Goal: Task Accomplishment & Management: Use online tool/utility

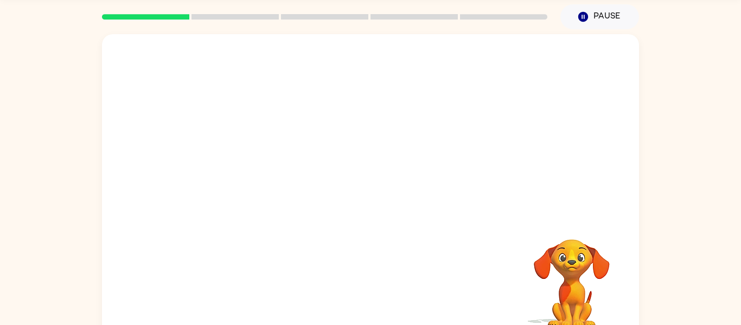
scroll to position [47, 0]
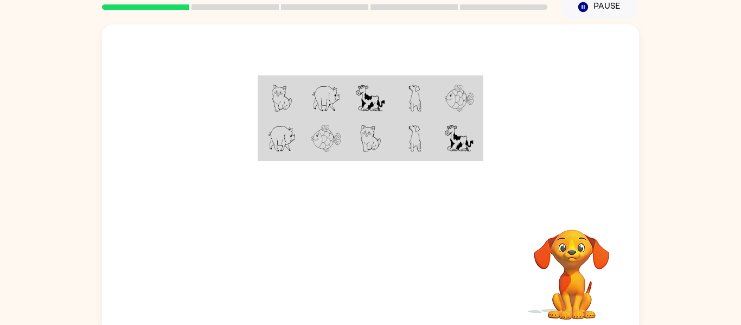
click at [377, 108] on img at bounding box center [370, 98] width 29 height 27
click at [383, 137] on td at bounding box center [370, 139] width 44 height 42
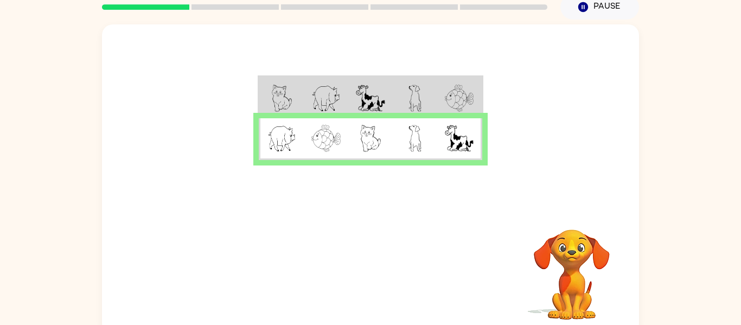
click at [287, 141] on img at bounding box center [281, 138] width 28 height 27
click at [549, 133] on div at bounding box center [370, 115] width 537 height 182
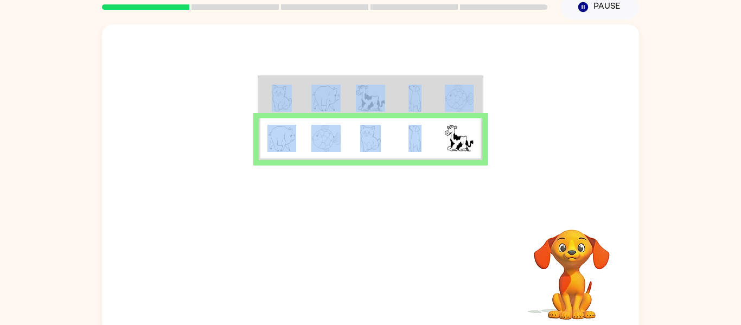
drag, startPoint x: 433, startPoint y: 146, endPoint x: 422, endPoint y: 145, distance: 10.4
click at [422, 145] on div at bounding box center [370, 115] width 537 height 182
click at [506, 138] on div at bounding box center [370, 115] width 537 height 182
click at [504, 138] on div at bounding box center [370, 115] width 537 height 182
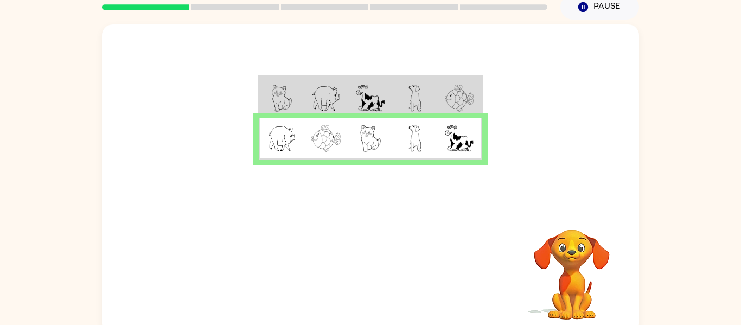
click at [502, 138] on div at bounding box center [370, 115] width 537 height 182
click at [498, 138] on div at bounding box center [370, 115] width 537 height 182
click at [363, 253] on div "Your browser must support playing .mp4 files to use Literably. Please try using…" at bounding box center [370, 273] width 537 height 122
click at [364, 255] on div "Your browser must support playing .mp4 files to use Literably. Please try using…" at bounding box center [370, 273] width 537 height 122
click at [364, 255] on button "button" at bounding box center [370, 273] width 69 height 40
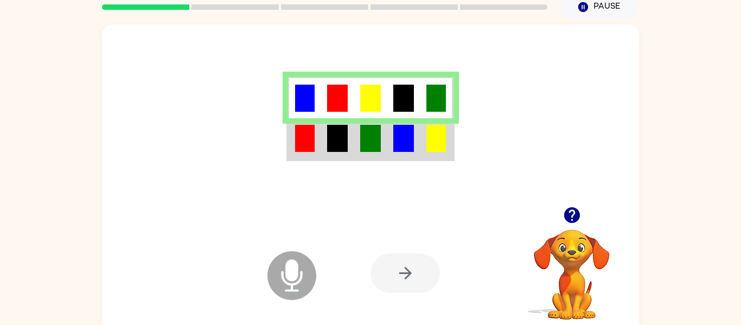
click at [416, 147] on td at bounding box center [403, 139] width 33 height 42
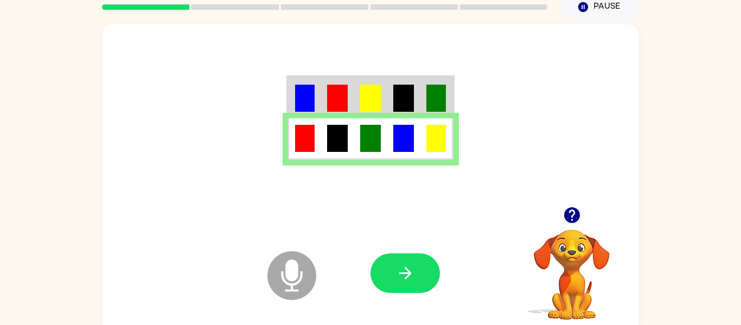
click at [415, 260] on button "button" at bounding box center [404, 273] width 69 height 40
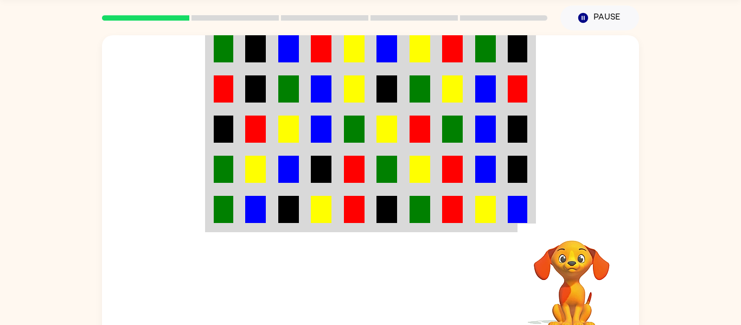
scroll to position [0, 0]
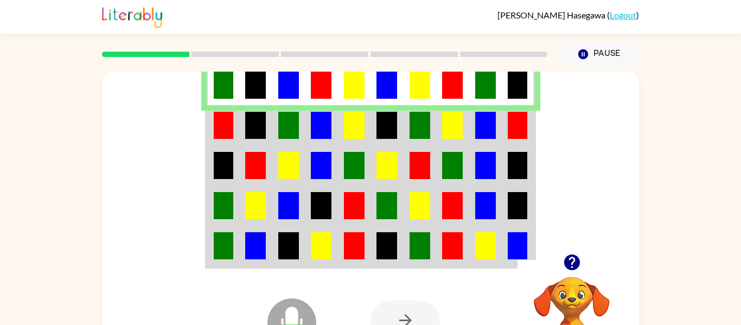
click at [467, 118] on td at bounding box center [452, 125] width 33 height 40
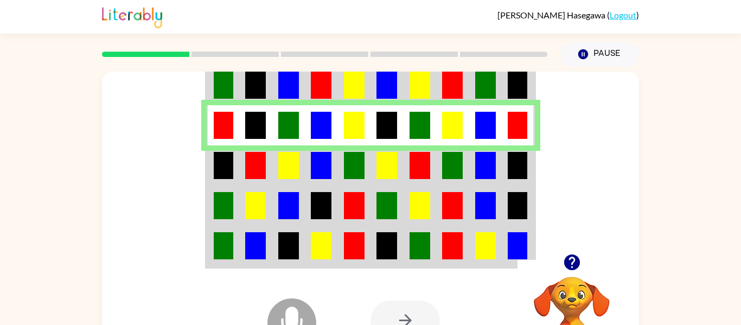
click at [442, 162] on img at bounding box center [452, 165] width 21 height 27
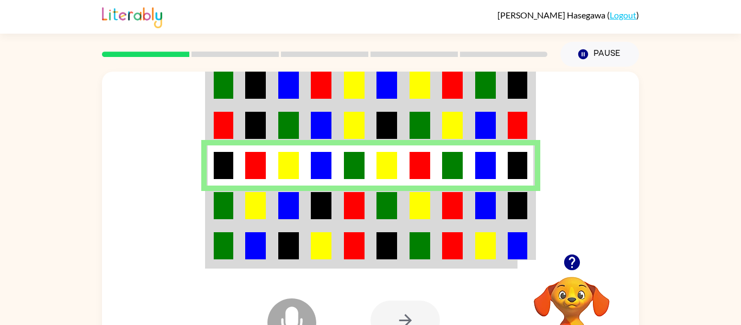
click at [517, 210] on img at bounding box center [517, 205] width 20 height 27
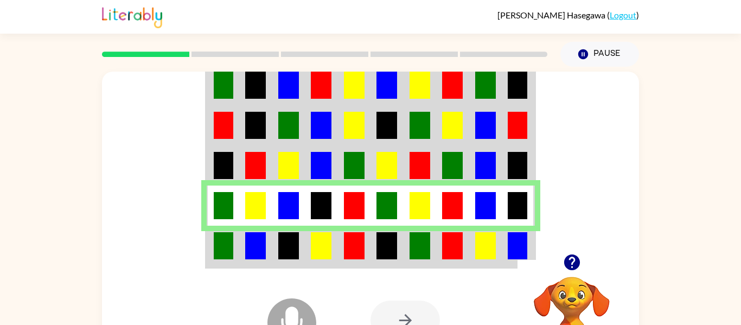
click at [497, 242] on td at bounding box center [485, 247] width 33 height 42
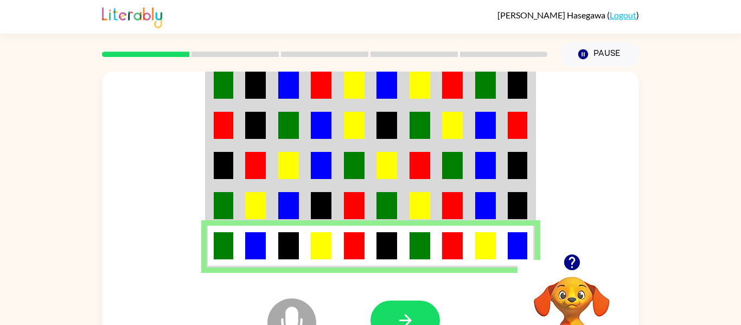
drag, startPoint x: 414, startPoint y: 319, endPoint x: 407, endPoint y: 319, distance: 6.5
click at [408, 319] on button "button" at bounding box center [404, 320] width 69 height 40
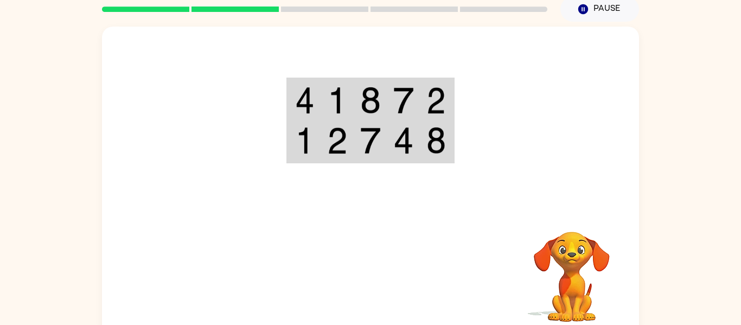
scroll to position [40, 0]
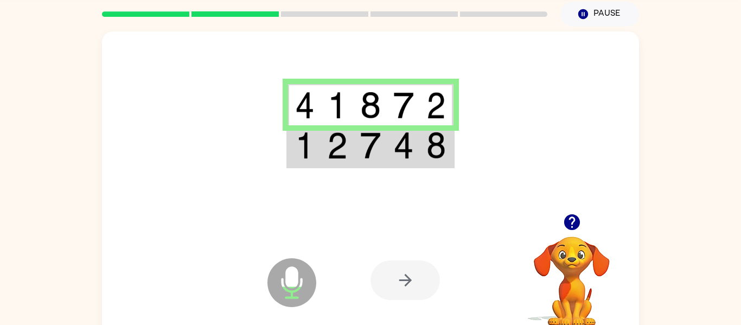
click at [410, 147] on img at bounding box center [403, 145] width 21 height 27
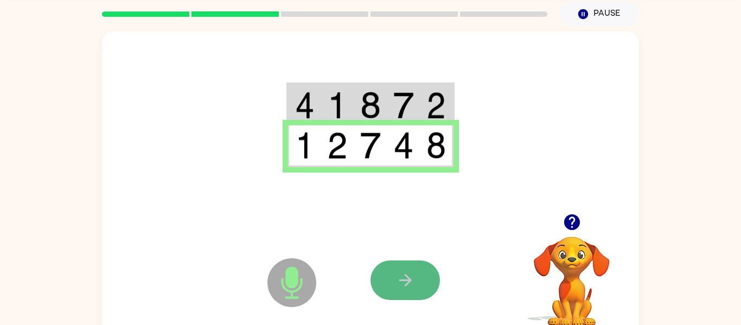
click at [404, 273] on icon "button" at bounding box center [405, 280] width 19 height 19
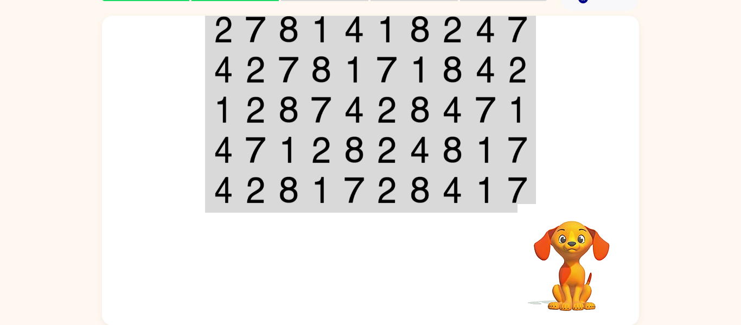
scroll to position [56, 0]
click at [477, 87] on td at bounding box center [485, 69] width 33 height 40
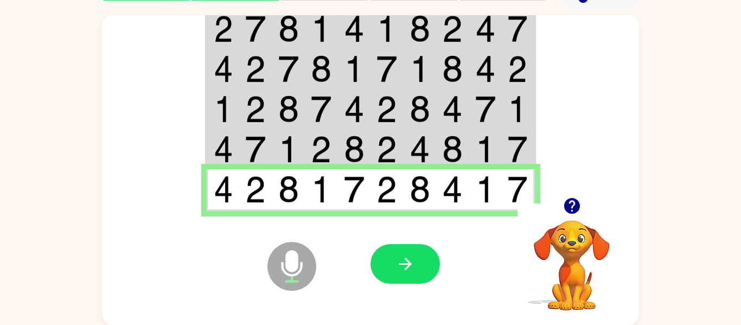
click at [365, 279] on icon "Microphone The Microphone is here when it is your turn to talk" at bounding box center [346, 279] width 163 height 81
click at [390, 259] on button "button" at bounding box center [404, 264] width 69 height 40
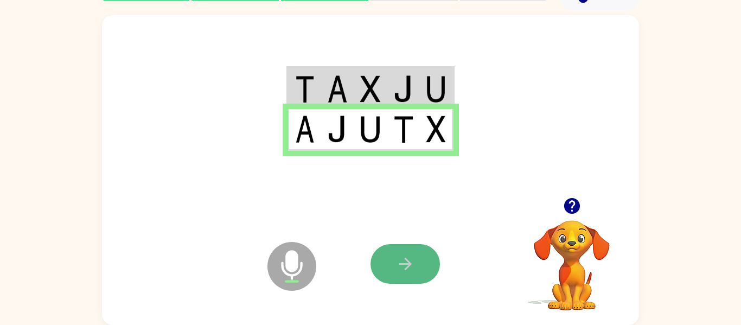
click at [428, 266] on button "button" at bounding box center [404, 264] width 69 height 40
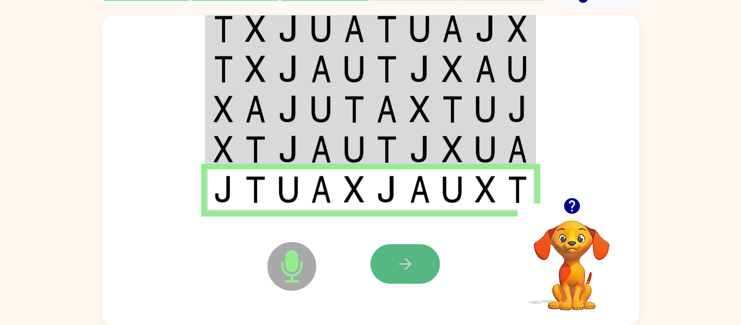
click at [418, 281] on button "button" at bounding box center [404, 264] width 69 height 40
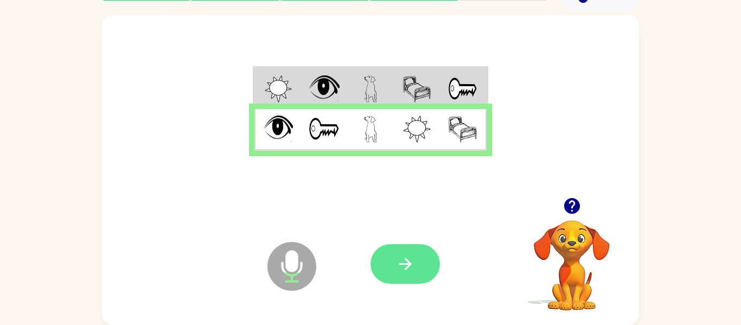
drag, startPoint x: 389, startPoint y: 245, endPoint x: 394, endPoint y: 252, distance: 9.0
click at [394, 252] on div "Microphone The Microphone is here when it is your turn to talk Your browser mus…" at bounding box center [370, 264] width 537 height 122
click at [401, 259] on button "button" at bounding box center [404, 264] width 69 height 40
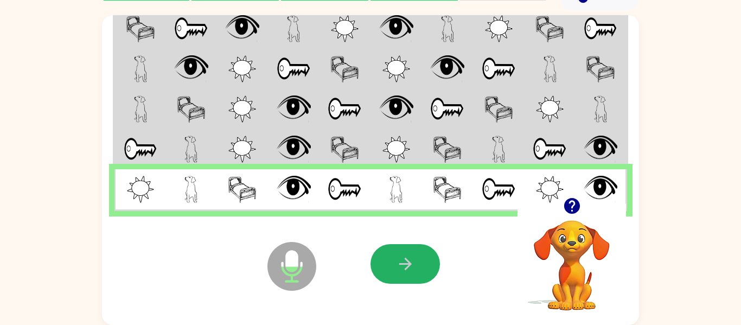
drag, startPoint x: 413, startPoint y: 264, endPoint x: 423, endPoint y: 261, distance: 10.8
click at [413, 264] on icon "button" at bounding box center [405, 263] width 19 height 19
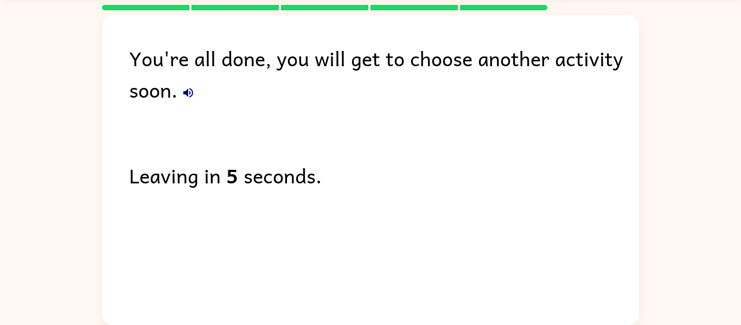
scroll to position [35, 0]
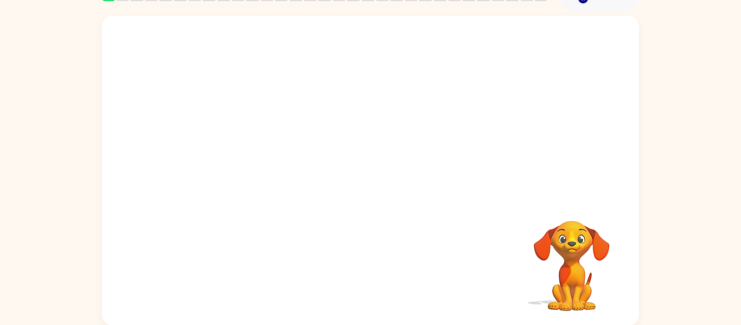
scroll to position [56, 0]
drag, startPoint x: 729, startPoint y: 168, endPoint x: 734, endPoint y: 148, distance: 20.5
click at [734, 148] on div "Your browser must support playing .mp4 files to use Literably. Please try using…" at bounding box center [370, 167] width 741 height 314
drag, startPoint x: 734, startPoint y: 148, endPoint x: 738, endPoint y: 123, distance: 25.8
click at [713, 74] on div "Your browser must support playing .mp4 files to use Literably. Please try using…" at bounding box center [370, 167] width 741 height 314
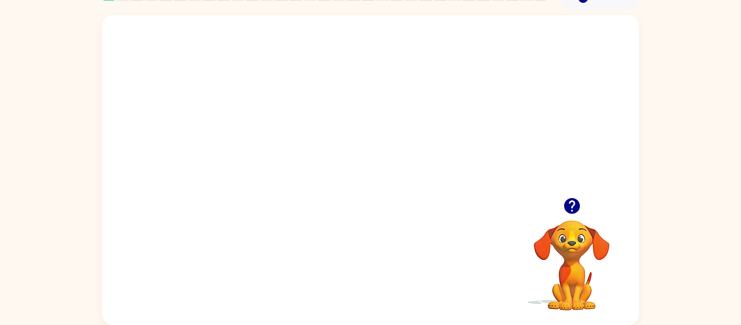
click at [335, 98] on video "Your browser must support playing .mp4 files to use Literably. Please try using…" at bounding box center [370, 106] width 537 height 182
drag, startPoint x: 338, startPoint y: 112, endPoint x: 337, endPoint y: 119, distance: 6.5
click at [337, 118] on div at bounding box center [370, 170] width 537 height 310
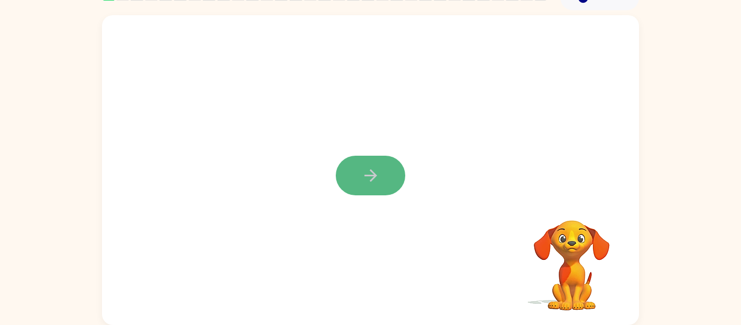
click at [361, 192] on button "button" at bounding box center [370, 176] width 69 height 40
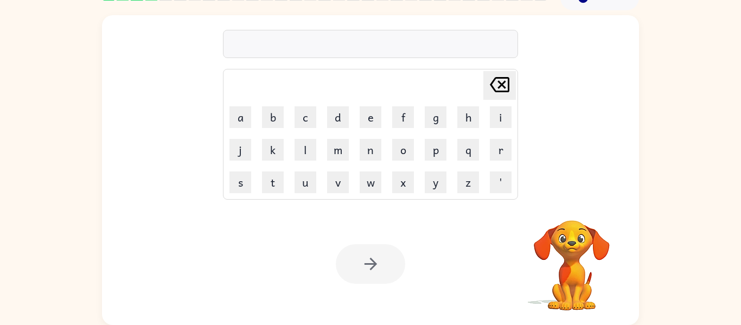
click at [445, 258] on div "Your browser must support playing .mp4 files to use Literably. Please try using…" at bounding box center [370, 264] width 537 height 122
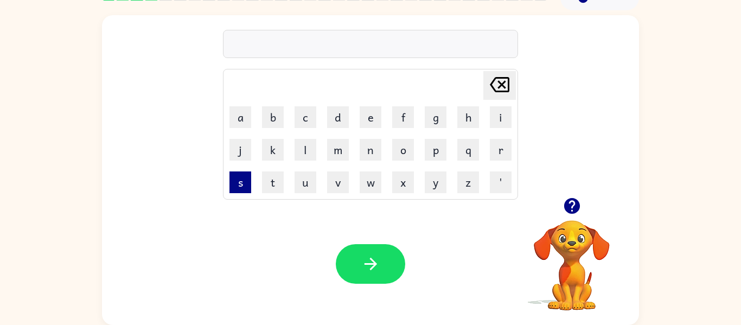
click at [247, 176] on button "s" at bounding box center [240, 182] width 22 height 22
type button "s"
click at [233, 50] on div "sswim" at bounding box center [370, 44] width 288 height 23
click at [220, 42] on div "sswim [PERSON_NAME] last character input a b c d e f g h i j k l m n o p q r s …" at bounding box center [370, 106] width 537 height 182
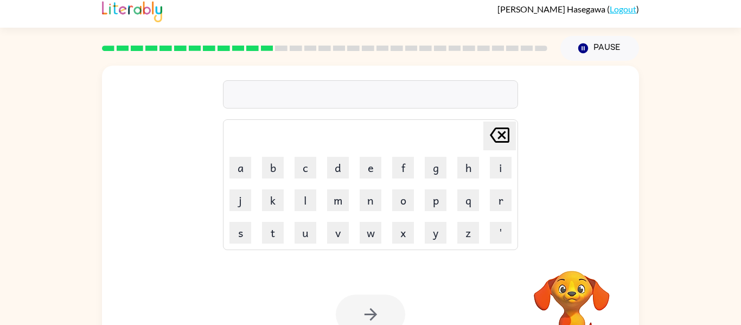
scroll to position [0, 0]
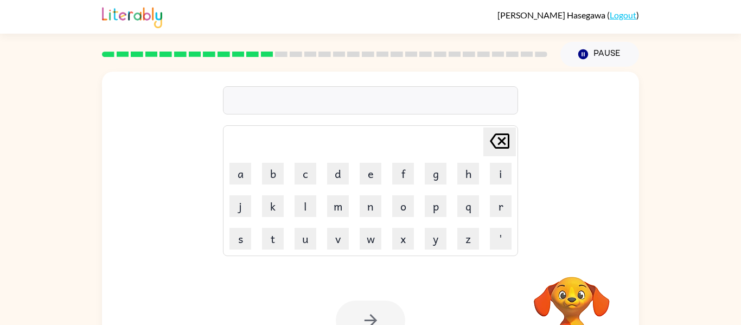
click at [405, 55] on rect at bounding box center [411, 54] width 12 height 5
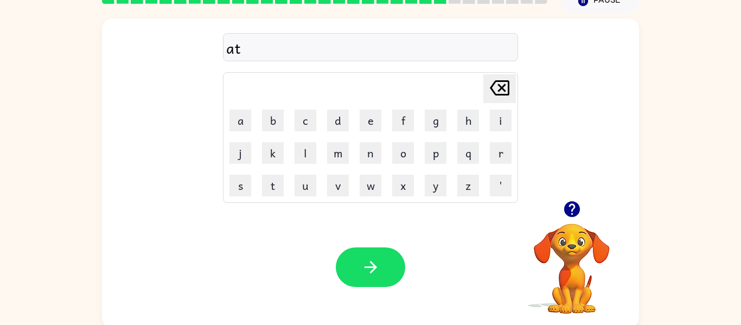
scroll to position [56, 0]
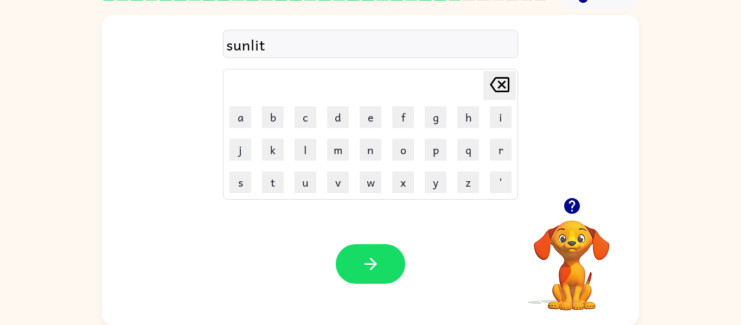
click at [625, 59] on div "sunlit [PERSON_NAME] last character input a b c d e f g h i j k l m n o p q r s…" at bounding box center [370, 106] width 537 height 182
click at [361, 247] on button "button" at bounding box center [370, 264] width 69 height 40
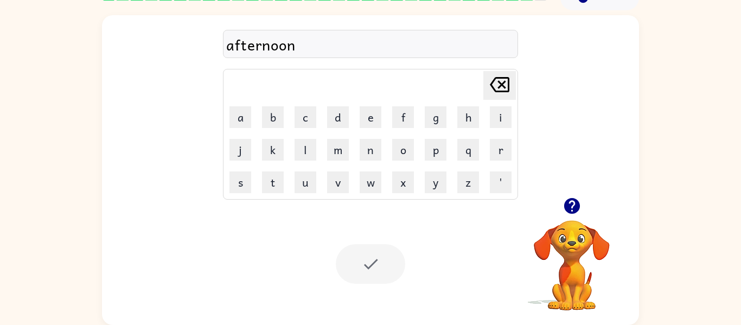
scroll to position [37, 0]
